Goal: Information Seeking & Learning: Learn about a topic

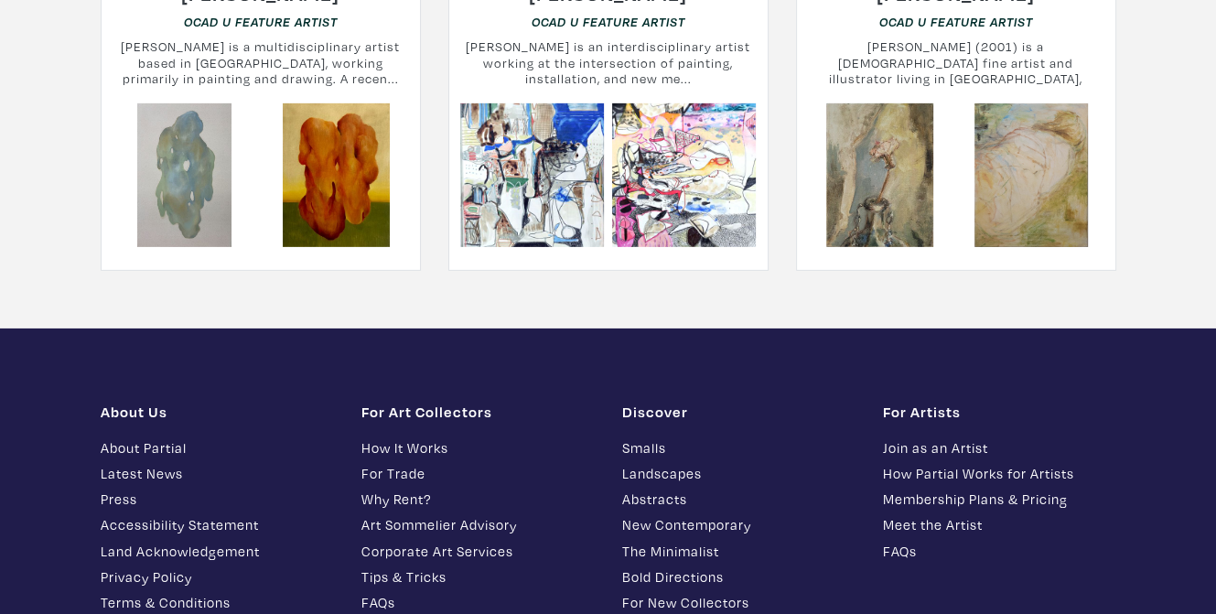
scroll to position [5208, 0]
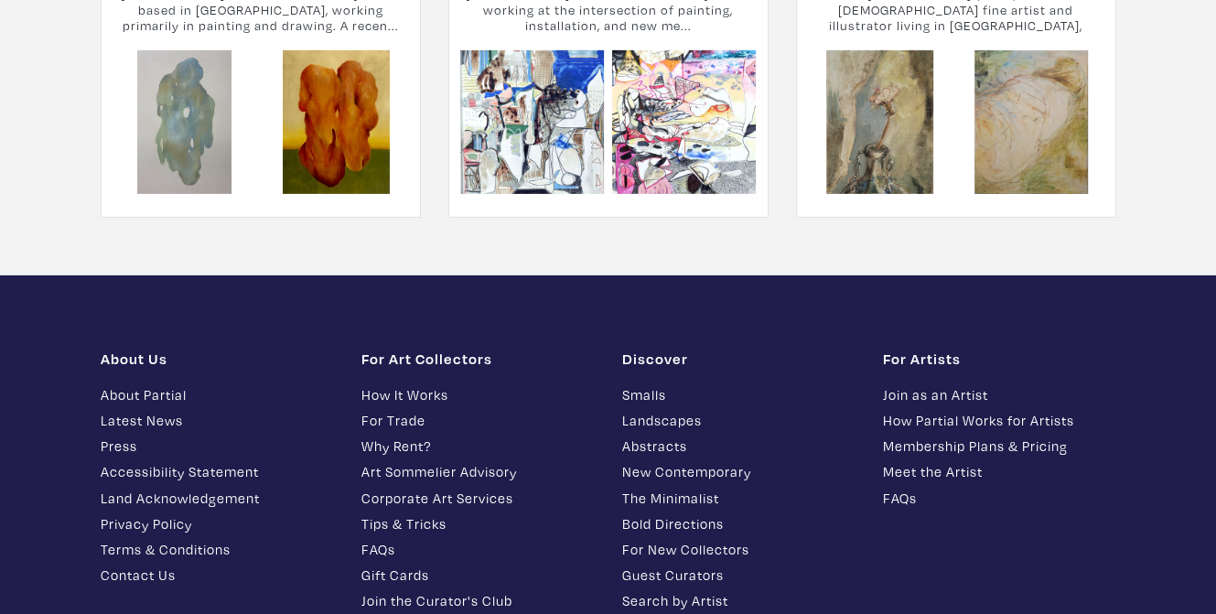
click at [143, 384] on link "About Partial" at bounding box center [217, 394] width 233 height 21
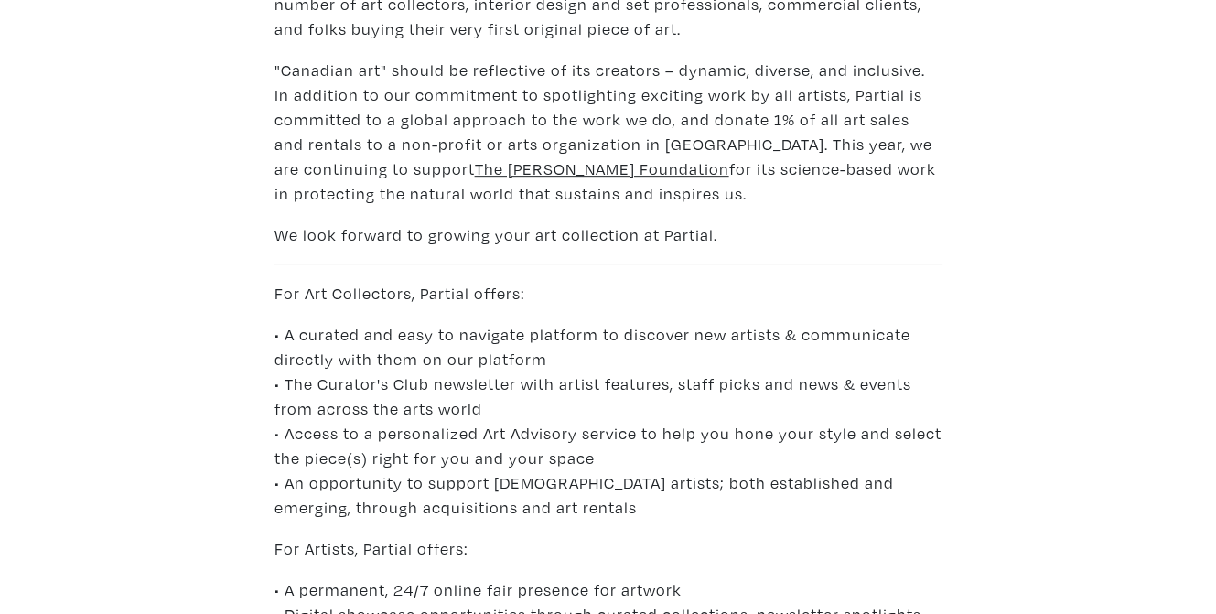
scroll to position [824, 0]
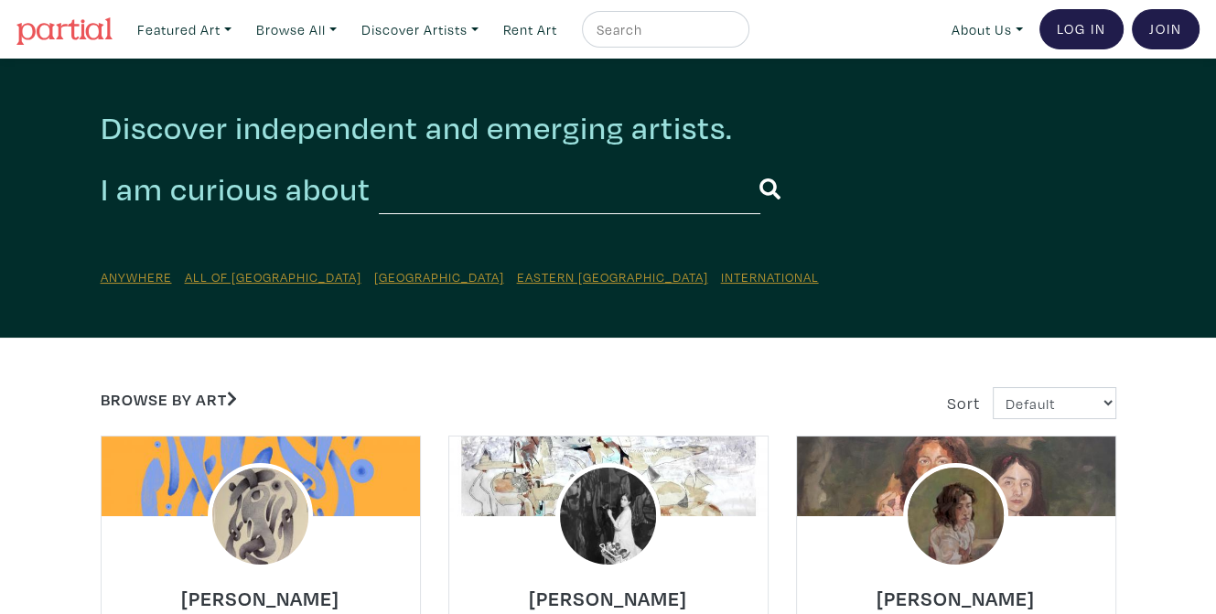
click at [70, 25] on img at bounding box center [64, 30] width 96 height 27
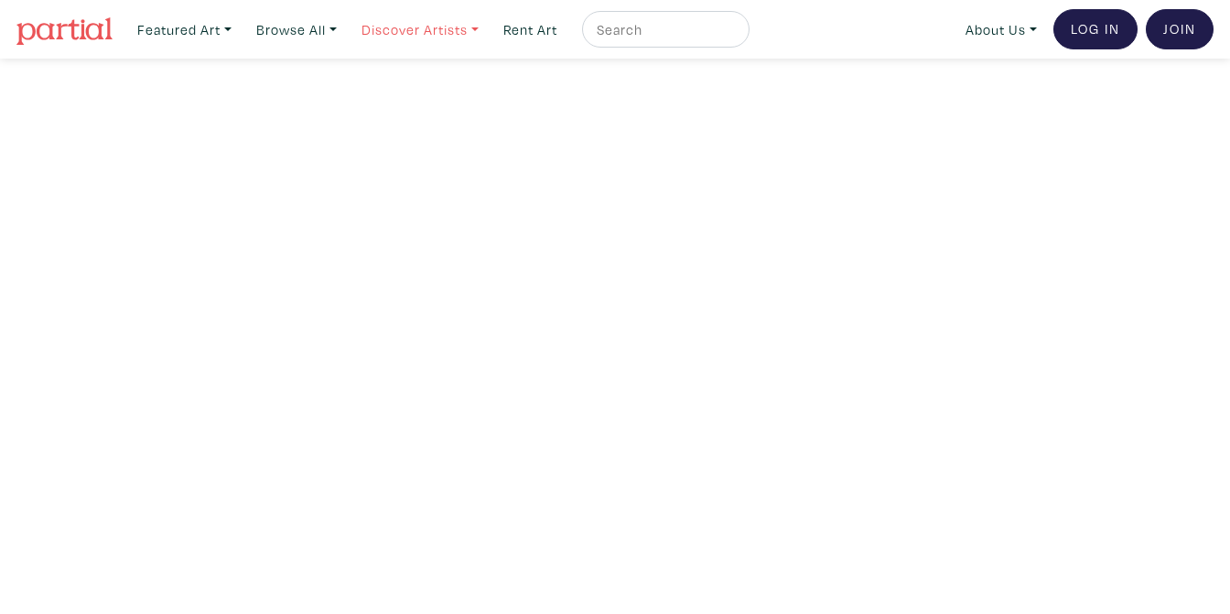
click at [400, 29] on link "Discover Artists" at bounding box center [420, 30] width 134 height 38
click at [399, 176] on link "Show all" at bounding box center [446, 184] width 150 height 16
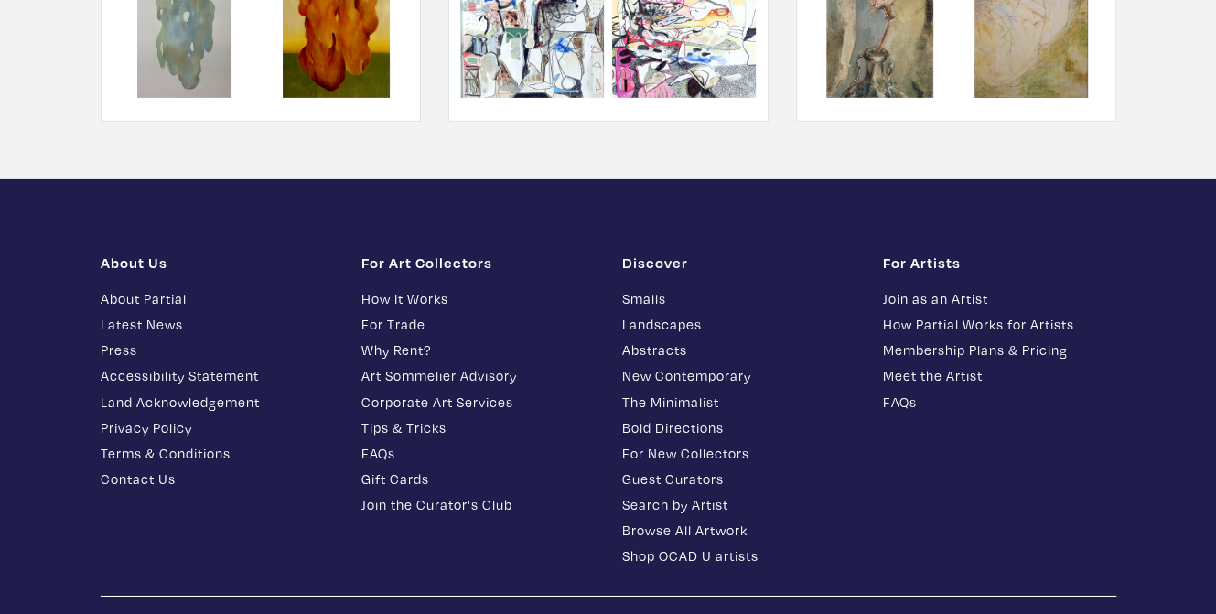
scroll to position [5309, 0]
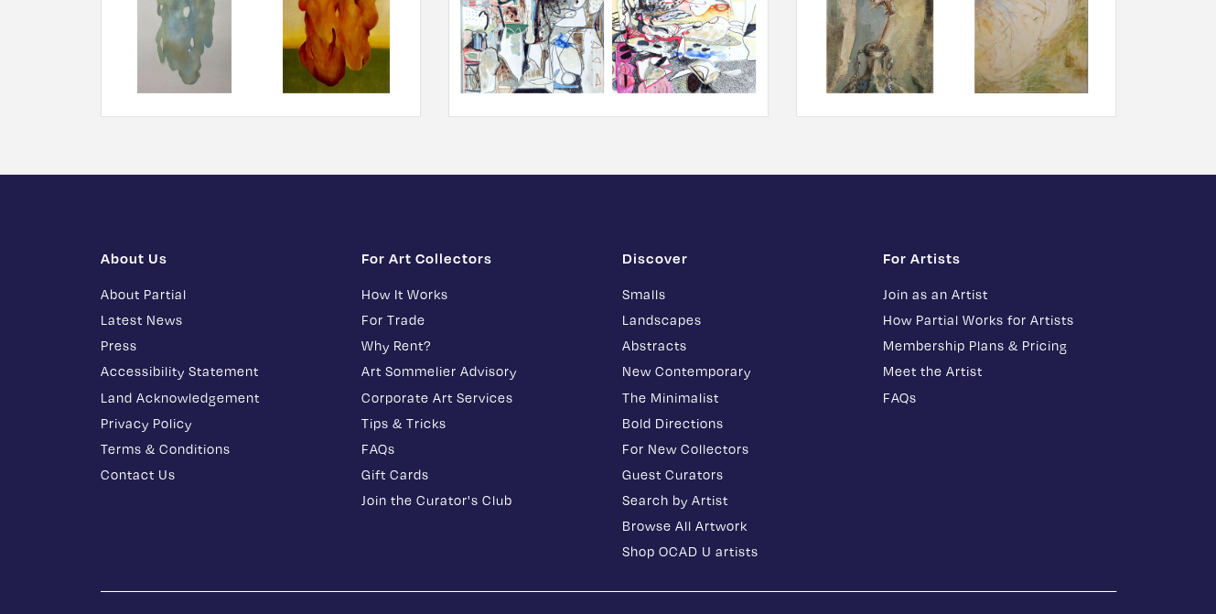
click at [113, 284] on link "About Partial" at bounding box center [217, 294] width 233 height 21
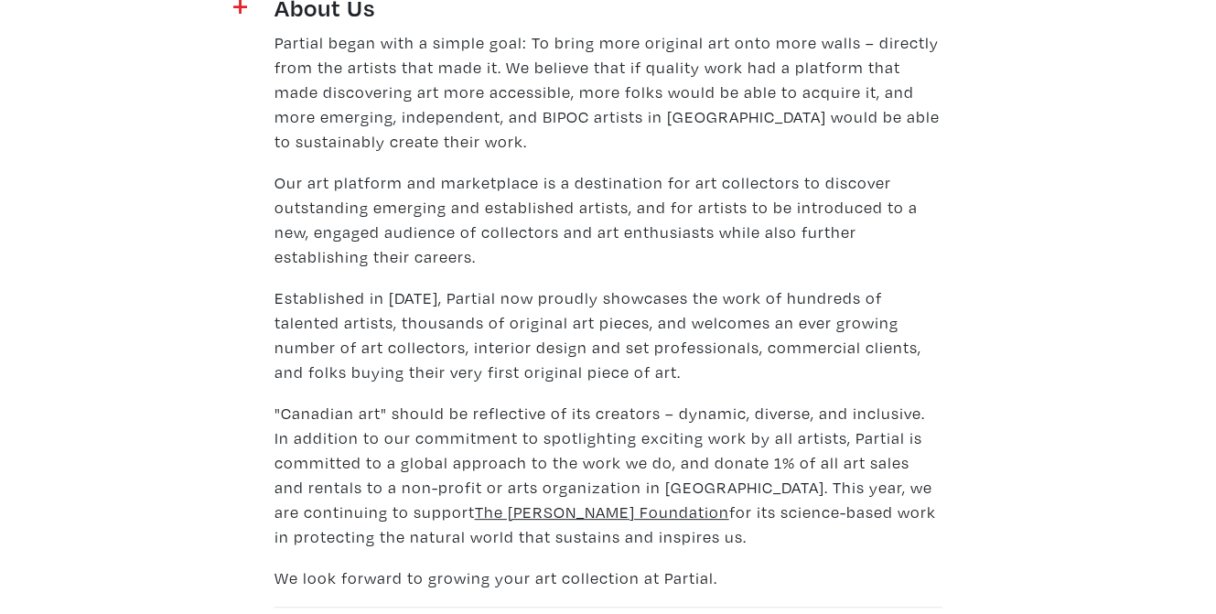
scroll to position [458, 0]
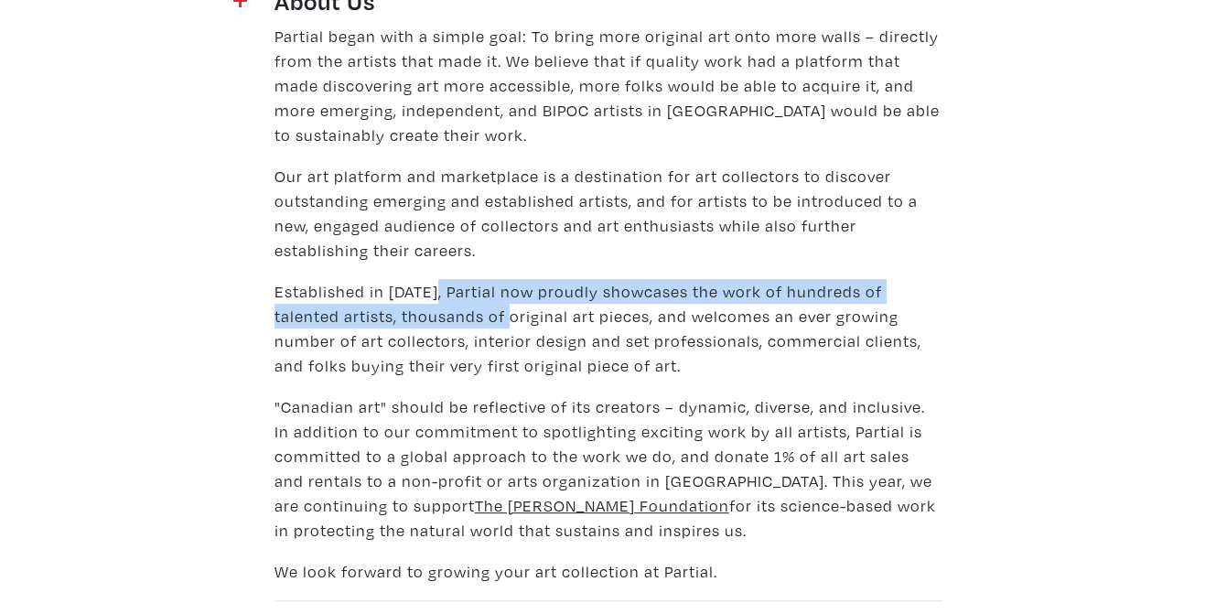
drag, startPoint x: 432, startPoint y: 286, endPoint x: 454, endPoint y: 314, distance: 35.9
click at [454, 314] on p "Established in 2016, Partial now proudly showcases the work of hundreds of tale…" at bounding box center [609, 328] width 668 height 99
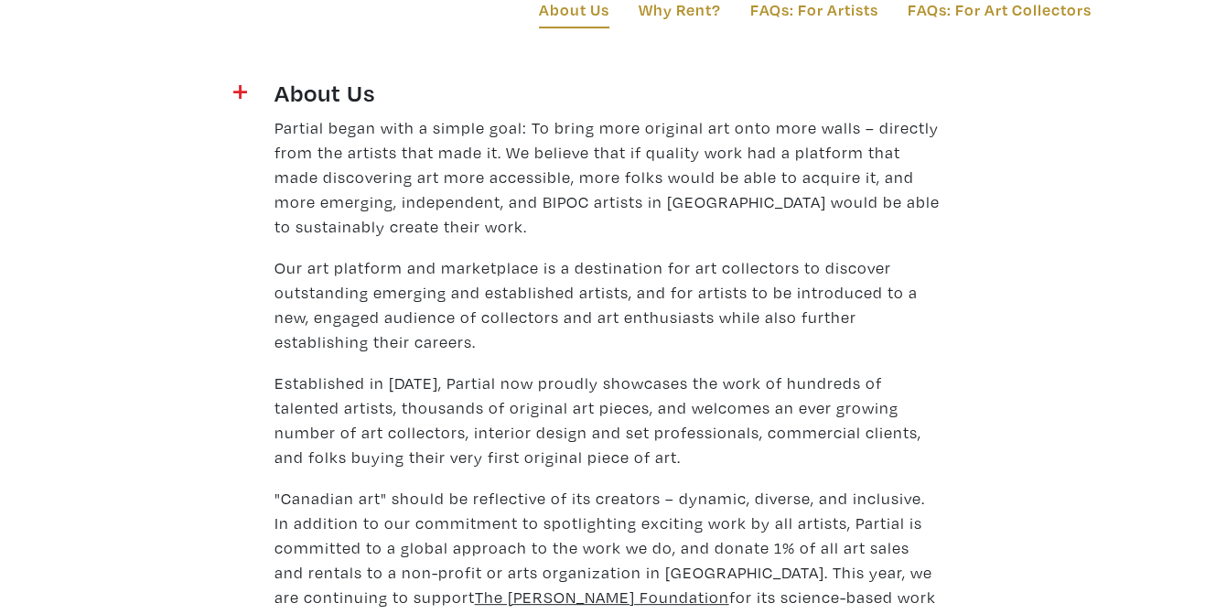
click at [656, 206] on p "Partial began with a simple goal: To bring more original art onto more walls – …" at bounding box center [609, 177] width 668 height 124
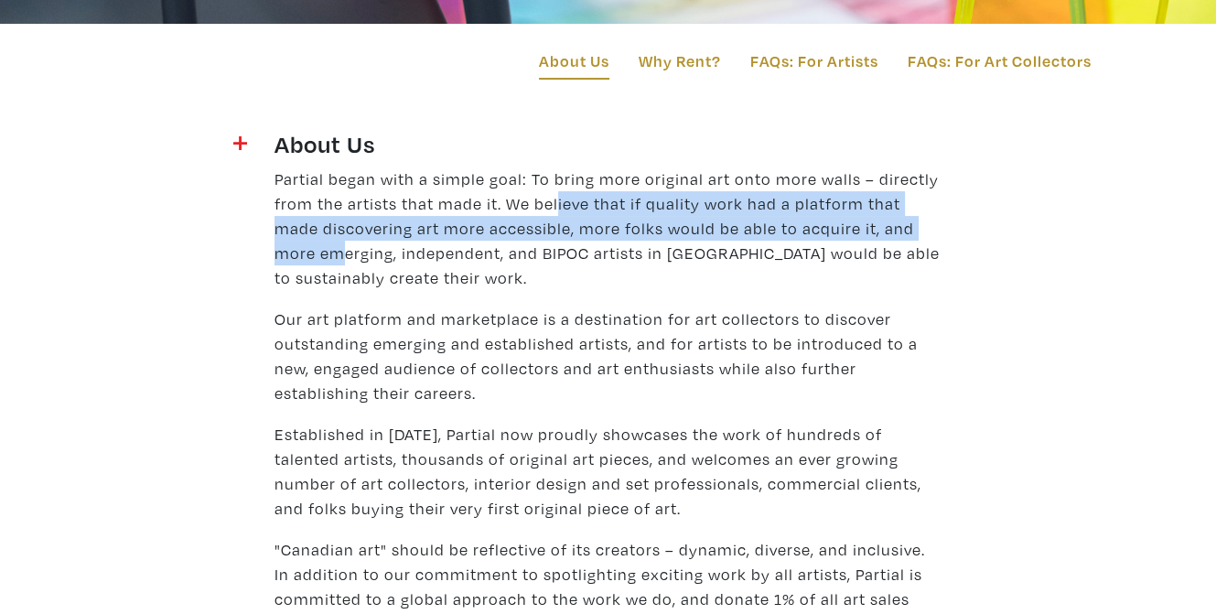
scroll to position [275, 0]
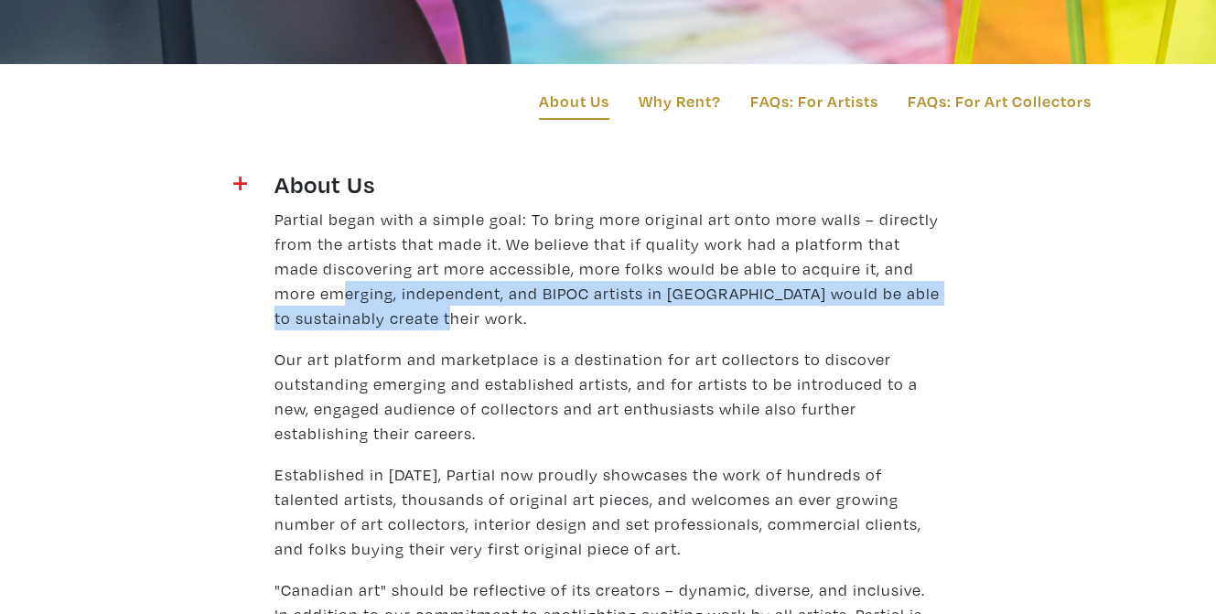
drag, startPoint x: 283, startPoint y: 197, endPoint x: 648, endPoint y: 307, distance: 381.4
click at [648, 307] on p "Partial began with a simple goal: To bring more original art onto more walls – …" at bounding box center [609, 269] width 668 height 124
click at [653, 306] on p "Partial began with a simple goal: To bring more original art onto more walls – …" at bounding box center [609, 269] width 668 height 124
click at [674, 295] on p "Partial began with a simple goal: To bring more original art onto more walls – …" at bounding box center [609, 269] width 668 height 124
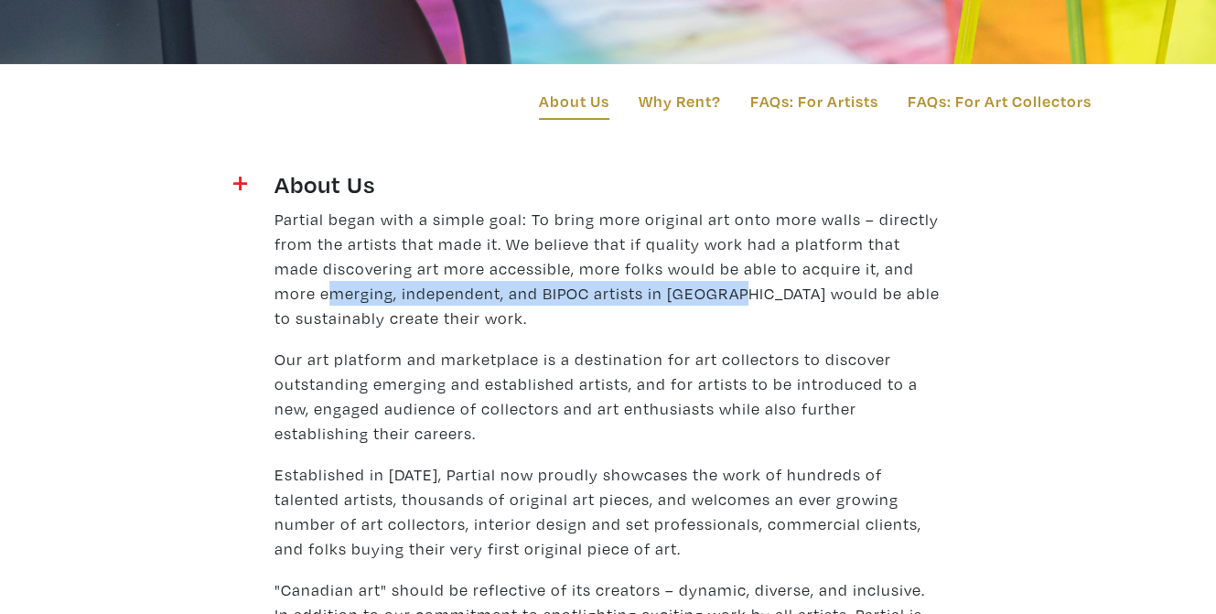
drag, startPoint x: 674, startPoint y: 295, endPoint x: 285, endPoint y: 286, distance: 389.1
click at [285, 286] on p "Partial began with a simple goal: To bring more original art onto more walls – …" at bounding box center [609, 269] width 668 height 124
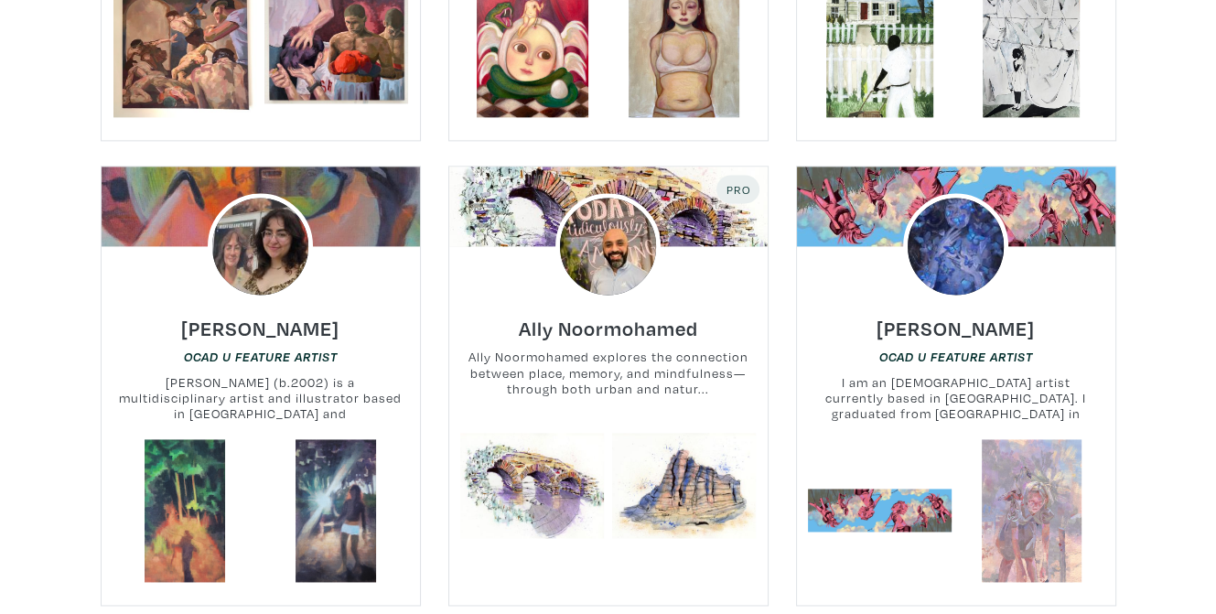
scroll to position [2197, 0]
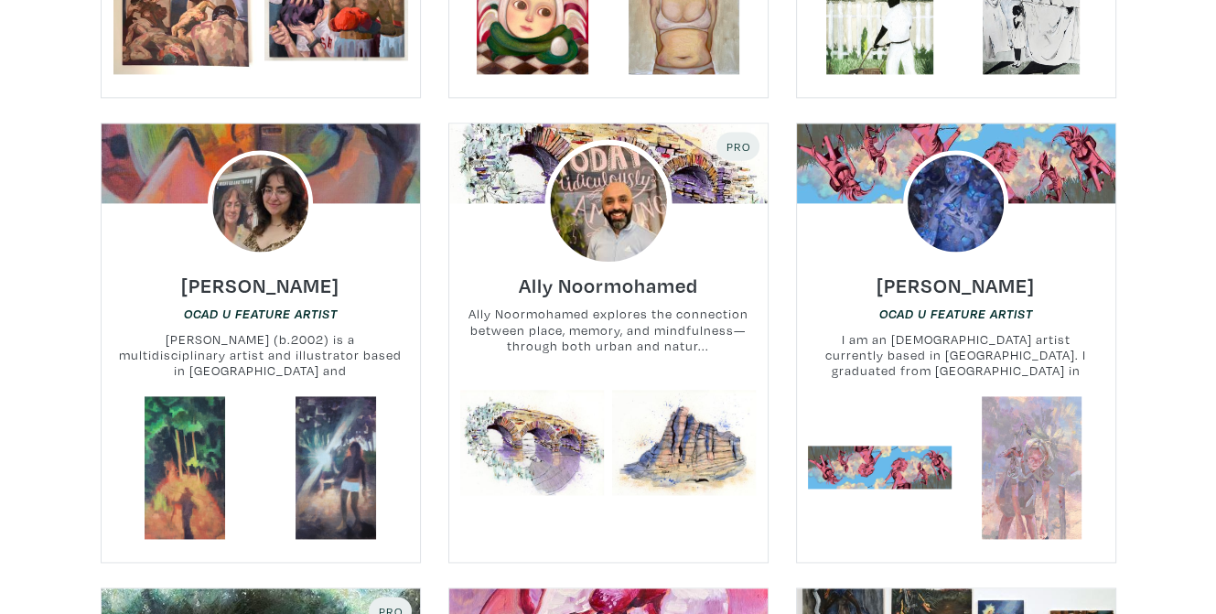
click at [643, 186] on img at bounding box center [608, 203] width 127 height 127
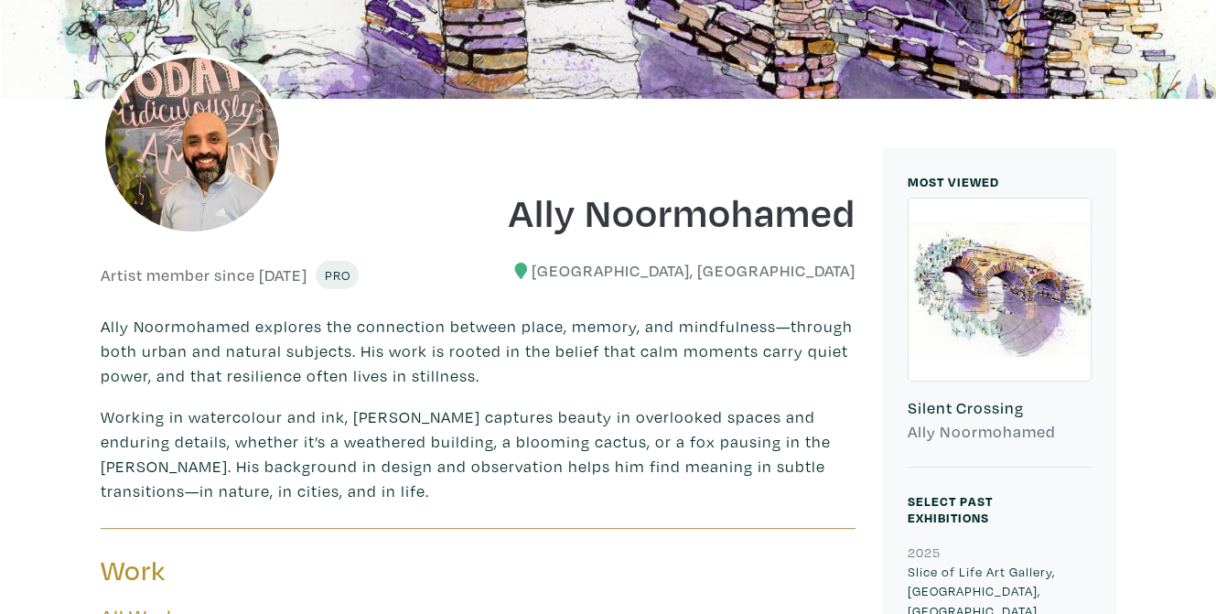
scroll to position [275, 0]
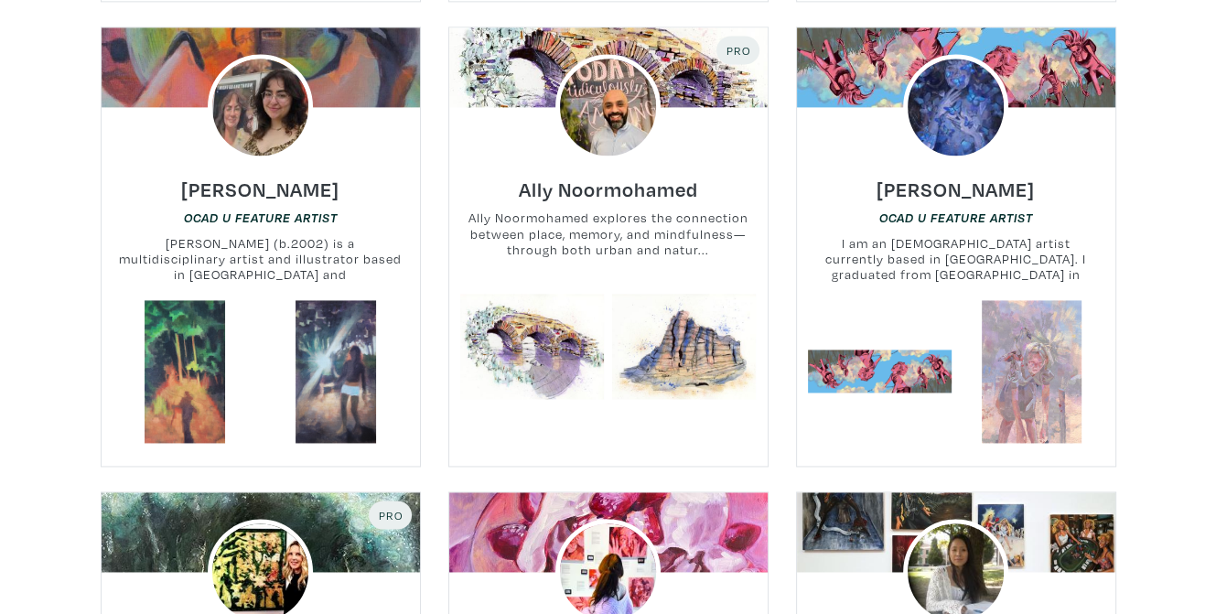
scroll to position [2105, 0]
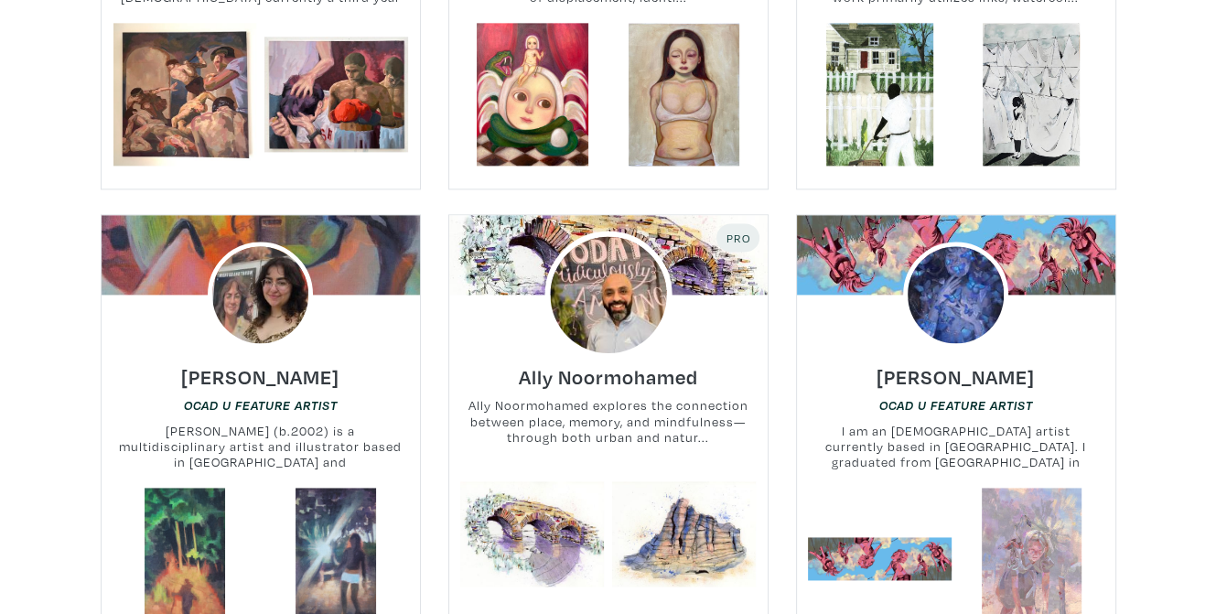
click at [637, 304] on img at bounding box center [608, 295] width 127 height 127
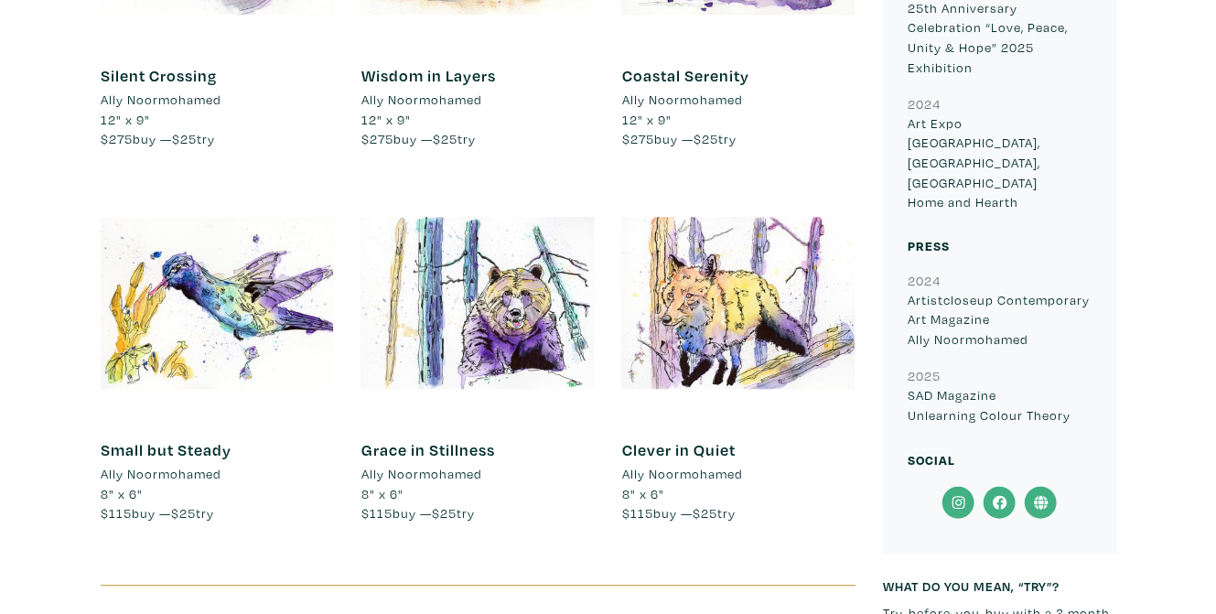
scroll to position [1098, 0]
click at [959, 485] on icon at bounding box center [958, 501] width 41 height 33
click at [949, 485] on icon at bounding box center [958, 501] width 41 height 33
click at [1000, 485] on icon at bounding box center [999, 501] width 41 height 33
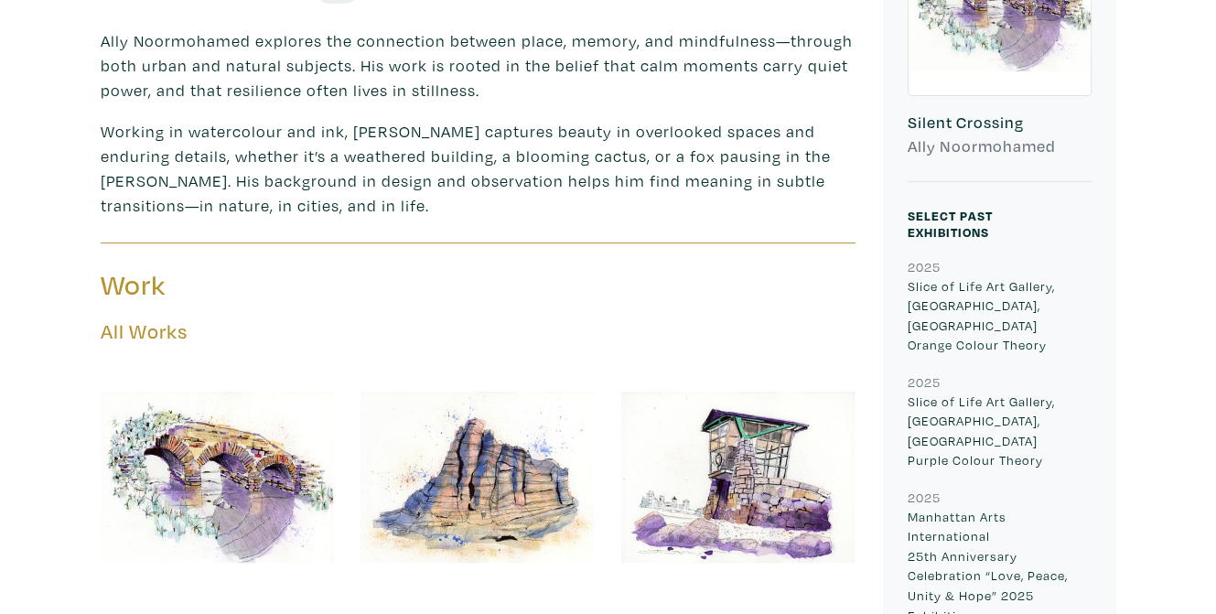
scroll to position [183, 0]
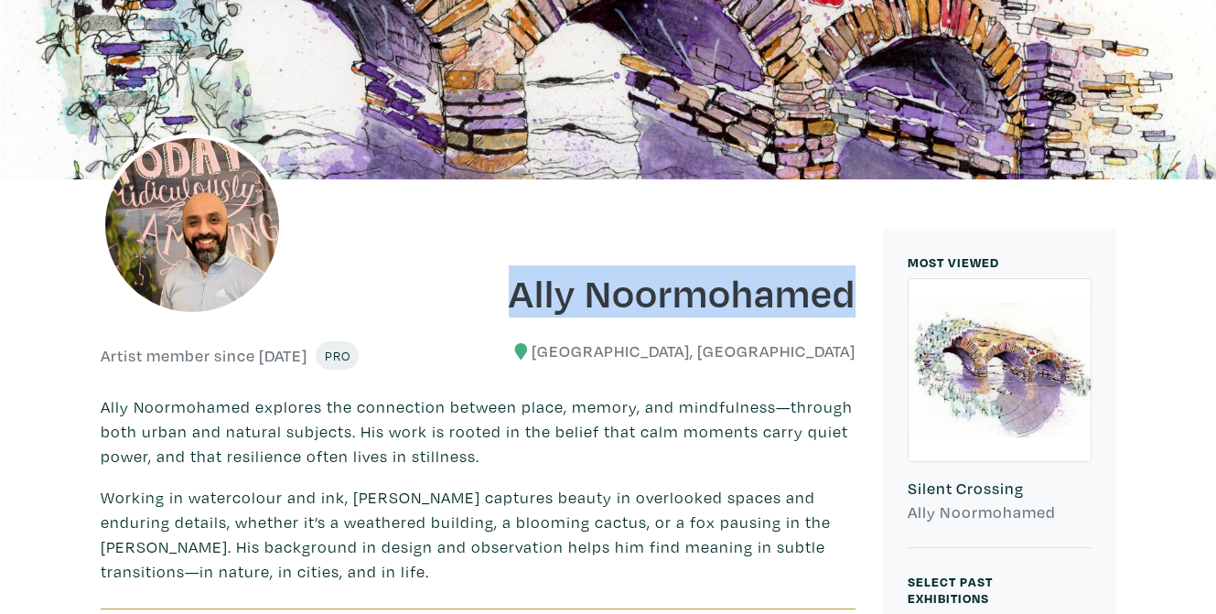
drag, startPoint x: 495, startPoint y: 294, endPoint x: 864, endPoint y: 304, distance: 369.0
click at [864, 304] on div "Ally Noormohamed" at bounding box center [674, 280] width 392 height 74
